Goal: Transaction & Acquisition: Download file/media

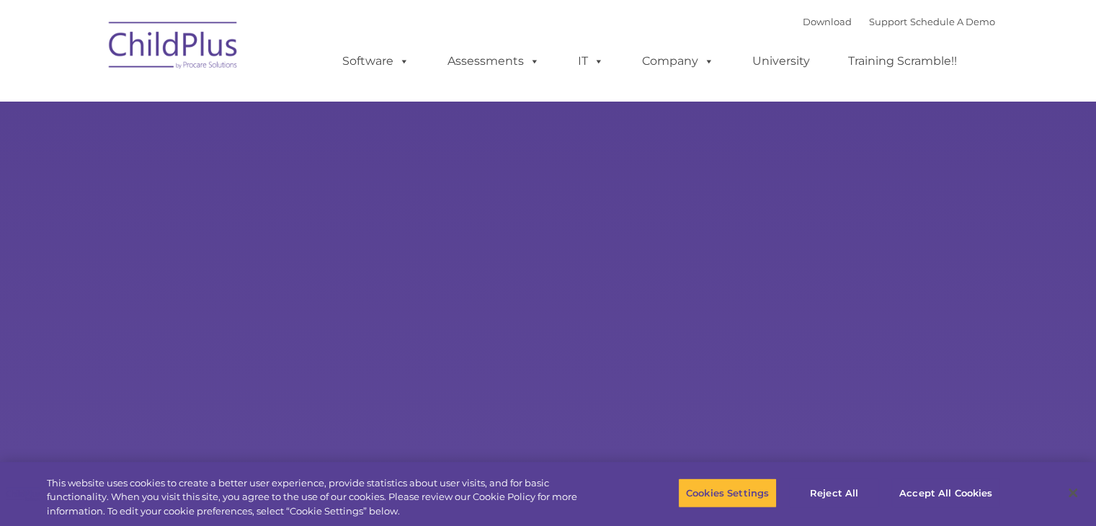
select select "MEDIUM"
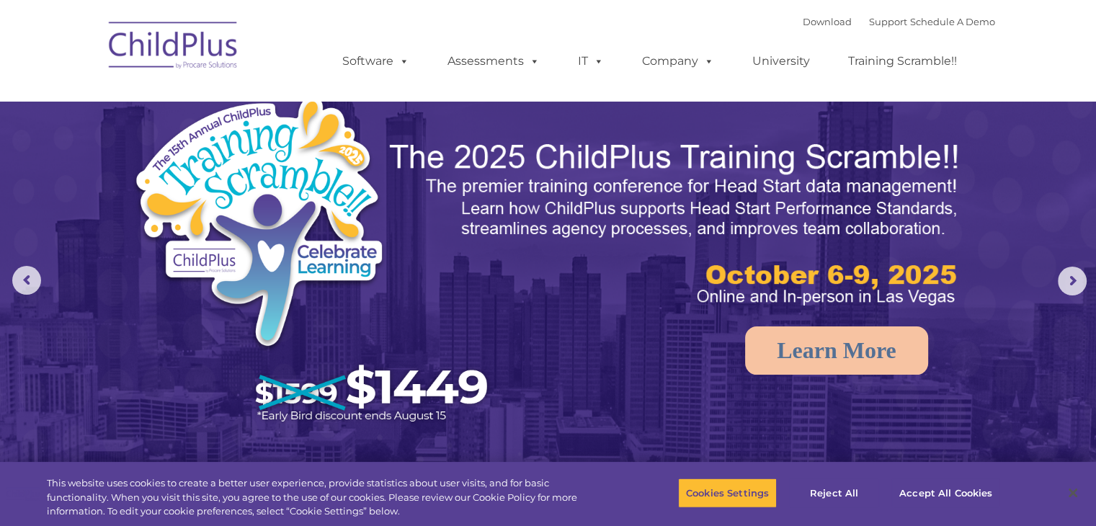
click at [803, 11] on div "Download Support | Schedule A Demo " at bounding box center [899, 22] width 192 height 22
click at [803, 24] on link "Download" at bounding box center [827, 22] width 49 height 12
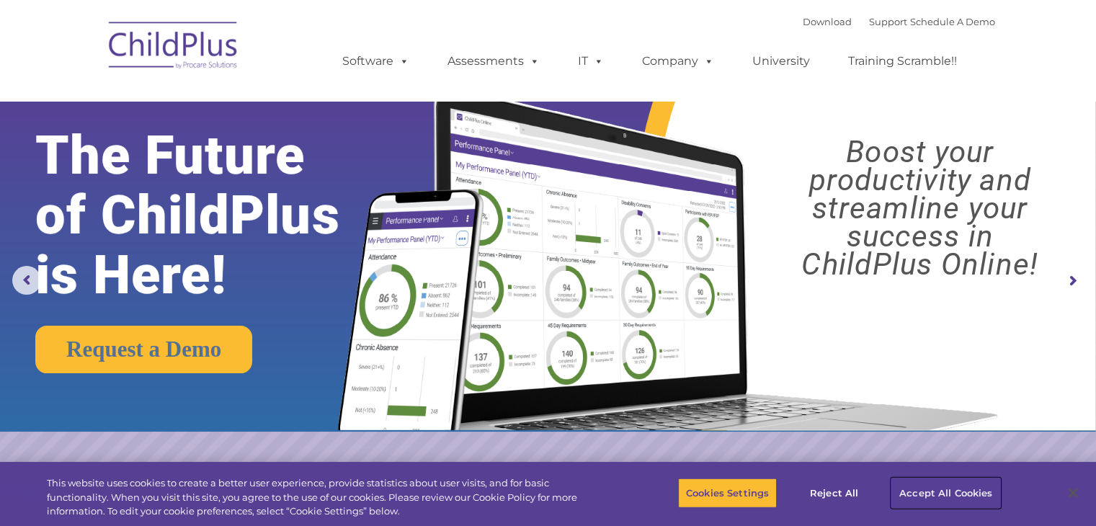
click at [921, 494] on button "Accept All Cookies" at bounding box center [946, 493] width 109 height 30
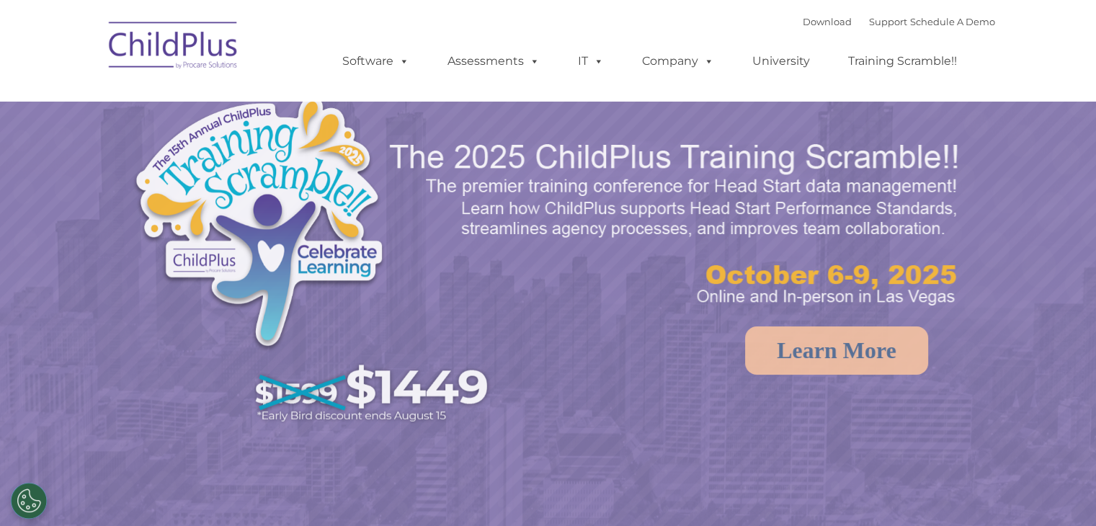
select select "MEDIUM"
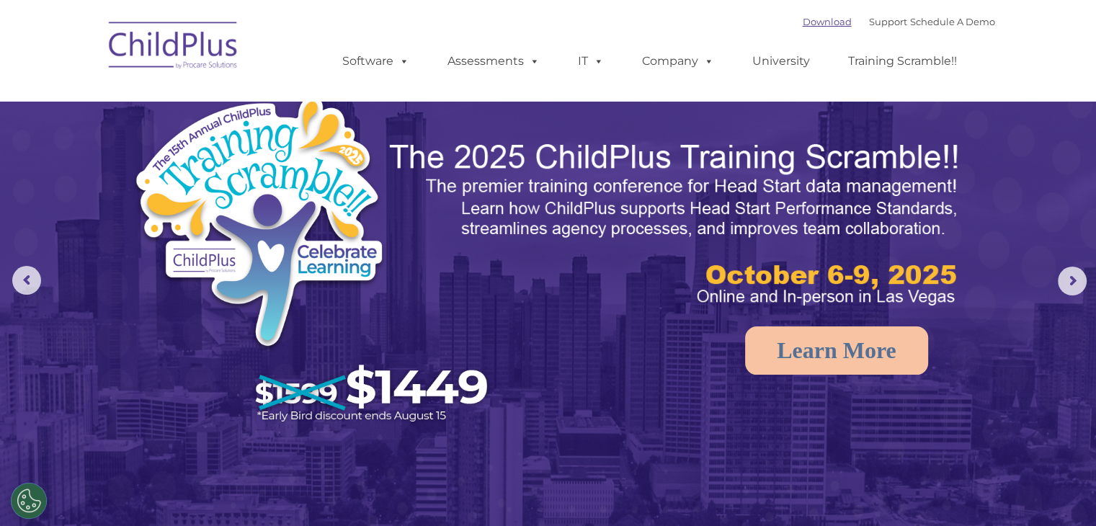
click at [803, 21] on link "Download" at bounding box center [827, 22] width 49 height 12
